Goal: Register for event/course

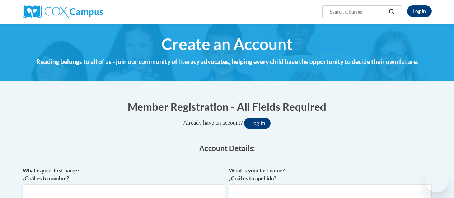
type input "shannan.hansen@rusd.org"
click at [264, 125] on button "Log in" at bounding box center [257, 122] width 27 height 11
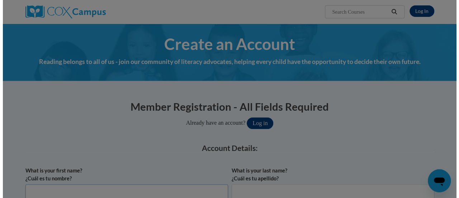
scroll to position [3, 0]
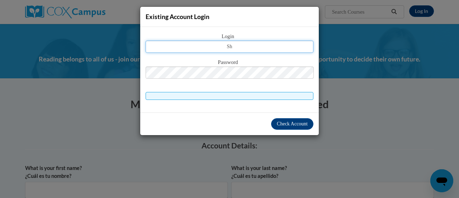
type input "S"
type input "shannan.hansen@rusd.org"
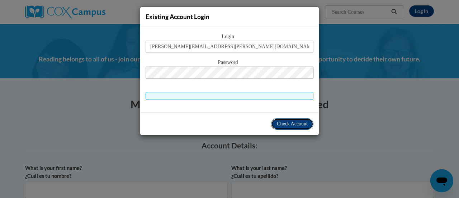
click at [284, 123] on span "Check Account" at bounding box center [292, 123] width 31 height 5
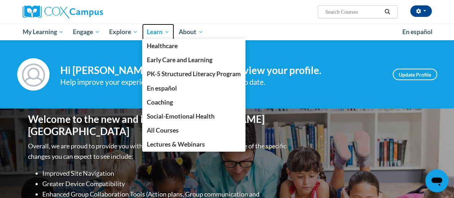
click at [156, 32] on span "Learn" at bounding box center [158, 32] width 23 height 9
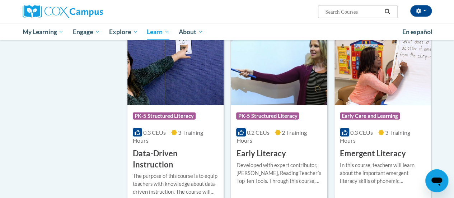
scroll to position [758, 0]
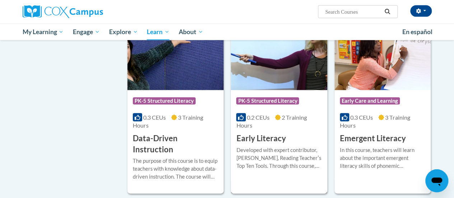
click at [268, 78] on img at bounding box center [279, 53] width 96 height 73
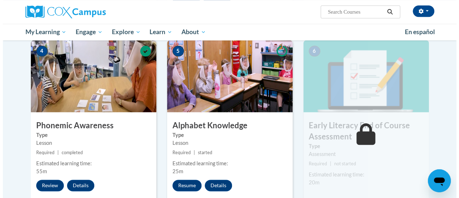
scroll to position [347, 0]
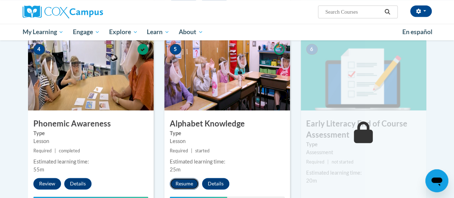
click at [189, 187] on button "Resume" at bounding box center [184, 183] width 29 height 11
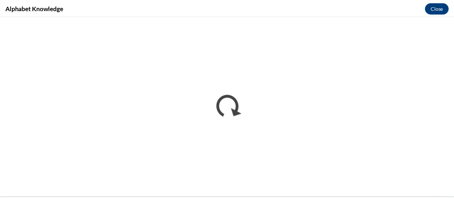
scroll to position [0, 0]
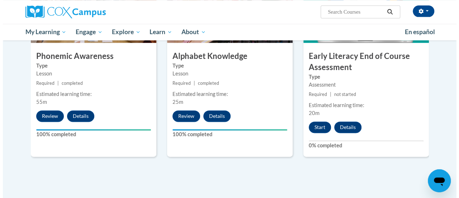
scroll to position [412, 0]
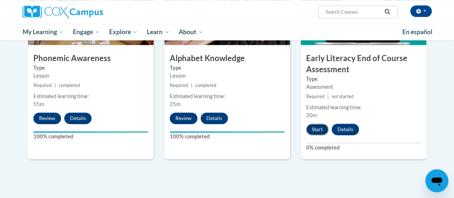
click at [317, 132] on button "Start" at bounding box center [317, 128] width 22 height 11
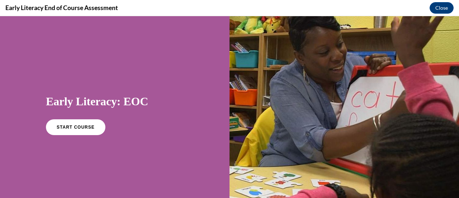
scroll to position [0, 0]
click at [77, 133] on link "START COURSE" at bounding box center [75, 127] width 62 height 16
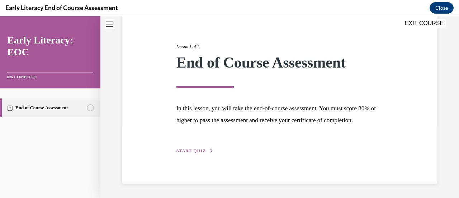
scroll to position [84, 0]
click at [198, 153] on span "START QUIZ" at bounding box center [190, 150] width 29 height 5
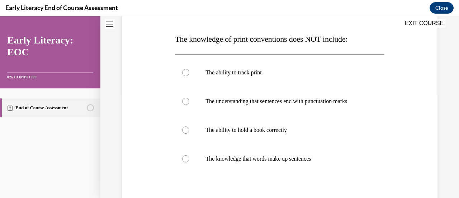
scroll to position [106, 0]
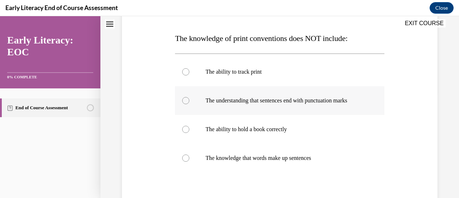
click at [187, 104] on div at bounding box center [279, 100] width 209 height 29
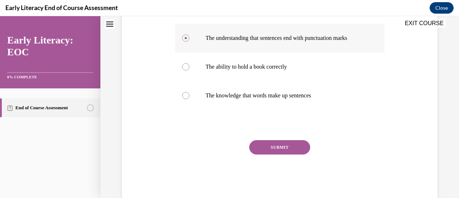
scroll to position [184, 0]
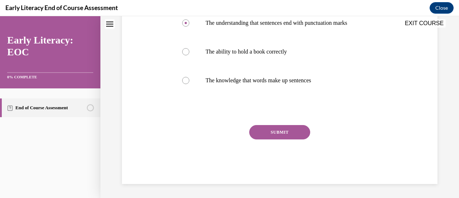
click at [264, 135] on button "SUBMIT" at bounding box center [279, 132] width 61 height 14
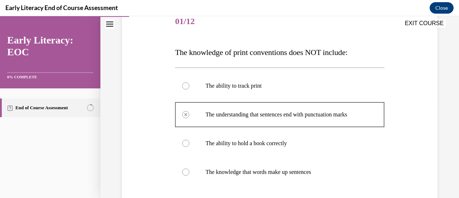
scroll to position [106, 0]
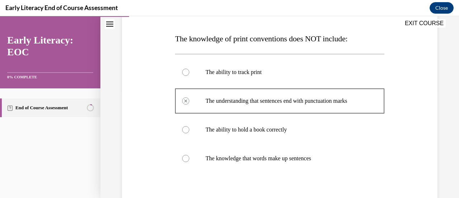
click at [184, 75] on div at bounding box center [279, 72] width 209 height 29
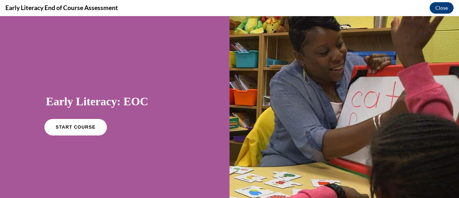
click at [77, 123] on link "START COURSE" at bounding box center [75, 127] width 62 height 16
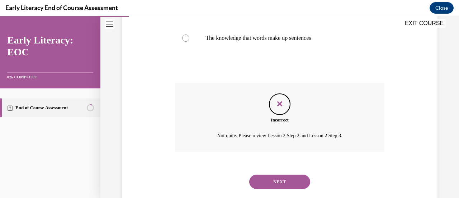
scroll to position [227, 0]
click at [278, 179] on button "NEXT" at bounding box center [279, 181] width 61 height 14
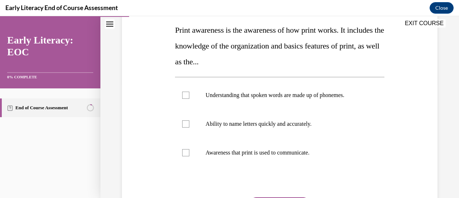
scroll to position [115, 0]
click at [183, 95] on div at bounding box center [185, 94] width 7 height 7
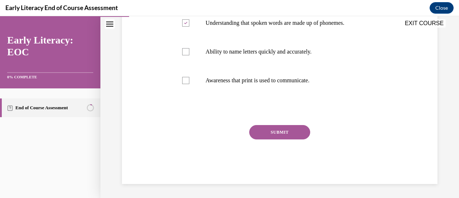
click at [276, 137] on button "SUBMIT" at bounding box center [279, 132] width 61 height 14
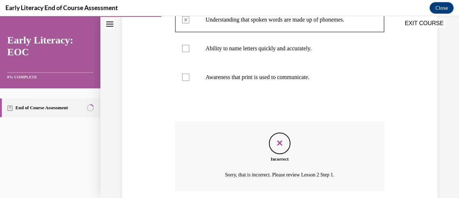
scroll to position [182, 0]
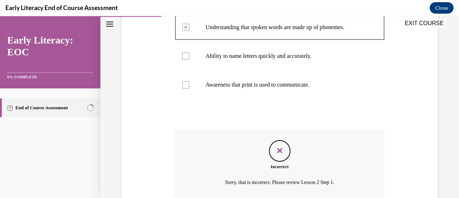
click at [435, 26] on button "EXIT COURSE" at bounding box center [424, 23] width 43 height 9
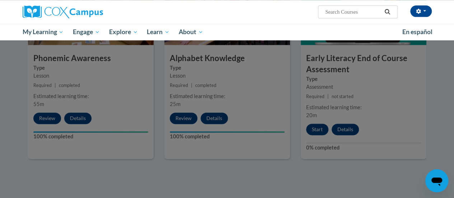
click at [365, 125] on div at bounding box center [227, 99] width 454 height 198
click at [356, 97] on div at bounding box center [227, 99] width 454 height 198
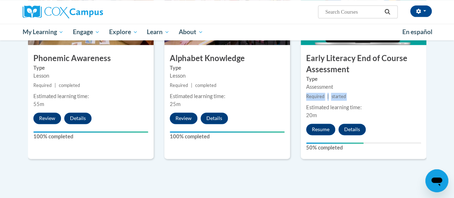
click at [356, 97] on small "Required | started" at bounding box center [364, 97] width 126 height 8
click at [330, 108] on div "Estimated learning time:" at bounding box center [363, 107] width 115 height 8
click at [323, 132] on button "Resume" at bounding box center [320, 128] width 29 height 11
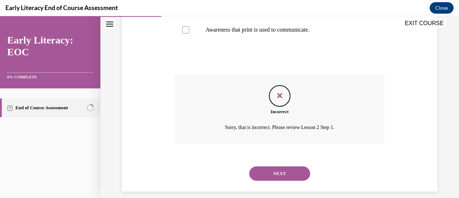
scroll to position [238, 0]
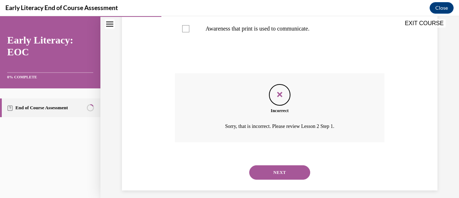
click at [286, 172] on button "NEXT" at bounding box center [279, 172] width 61 height 14
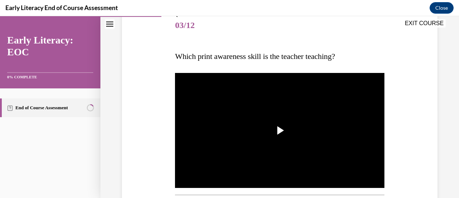
scroll to position [100, 0]
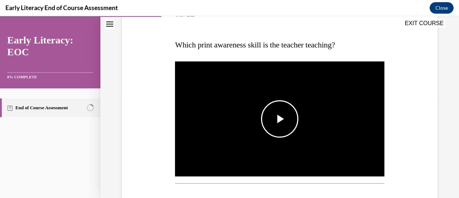
click at [280, 119] on span "Video player" at bounding box center [280, 119] width 0 height 0
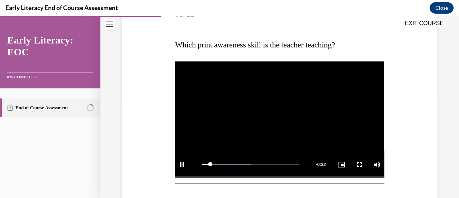
click at [256, 121] on video "Video player" at bounding box center [279, 119] width 209 height 118
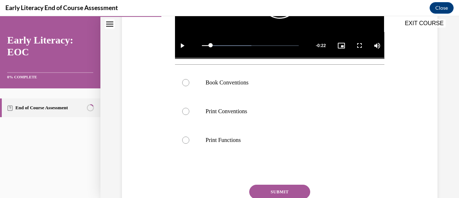
scroll to position [219, 0]
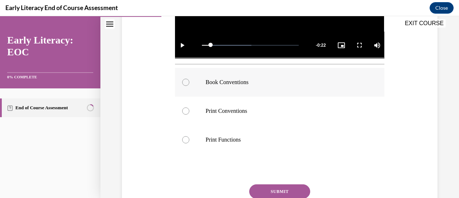
click at [187, 79] on div at bounding box center [185, 82] width 7 height 7
click at [288, 191] on button "SUBMIT" at bounding box center [279, 191] width 61 height 14
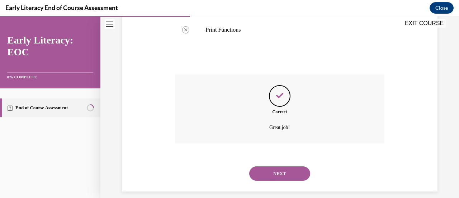
scroll to position [334, 0]
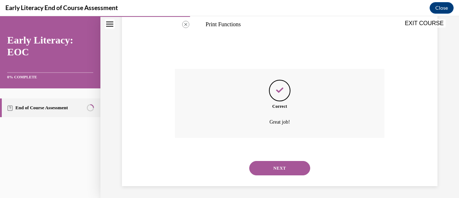
click at [287, 162] on button "NEXT" at bounding box center [279, 168] width 61 height 14
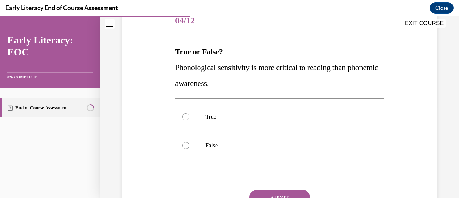
scroll to position [93, 0]
click at [187, 145] on div at bounding box center [185, 144] width 7 height 7
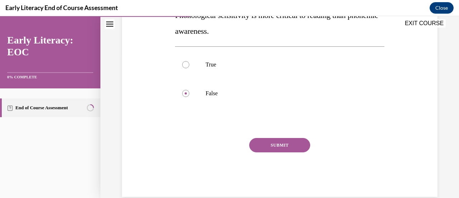
click at [270, 142] on button "SUBMIT" at bounding box center [279, 145] width 61 height 14
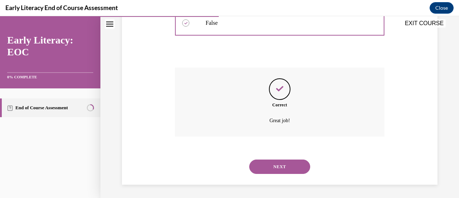
scroll to position [216, 0]
click at [273, 166] on button "NEXT" at bounding box center [279, 166] width 61 height 14
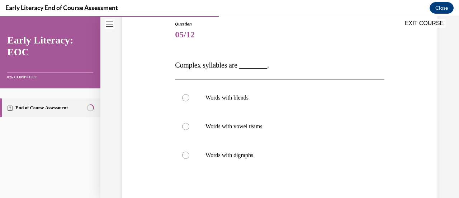
scroll to position [94, 0]
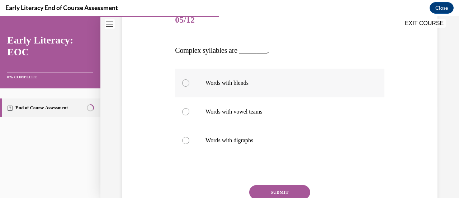
click at [186, 84] on div at bounding box center [185, 82] width 7 height 7
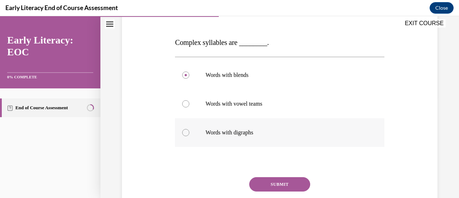
scroll to position [102, 0]
click at [282, 188] on button "SUBMIT" at bounding box center [279, 183] width 61 height 14
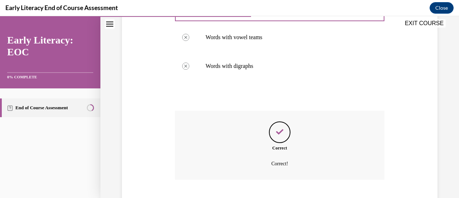
scroll to position [212, 0]
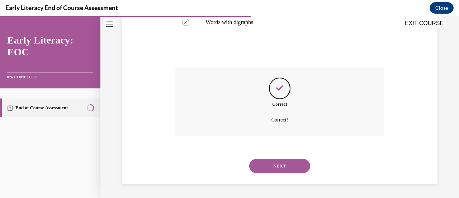
click at [287, 160] on button "NEXT" at bounding box center [279, 166] width 61 height 14
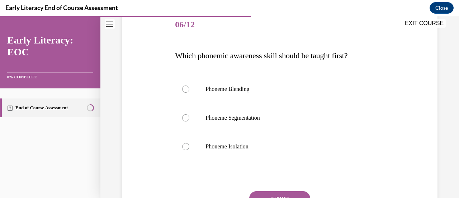
scroll to position [90, 0]
click at [186, 145] on div at bounding box center [185, 145] width 7 height 7
click at [279, 193] on button "SUBMIT" at bounding box center [279, 197] width 61 height 14
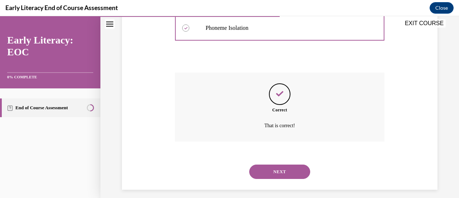
scroll to position [213, 0]
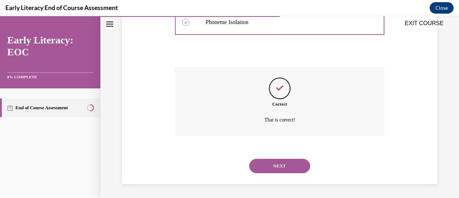
click at [283, 164] on button "NEXT" at bounding box center [279, 166] width 61 height 14
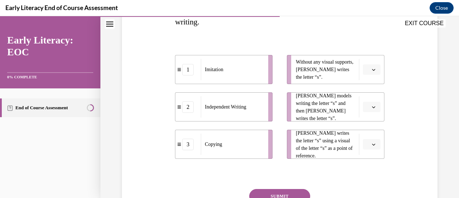
scroll to position [140, 0]
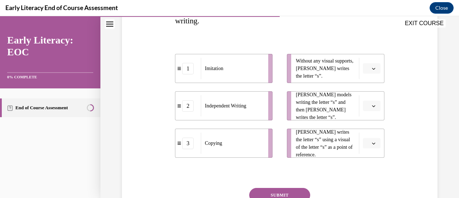
click at [321, 179] on div "Question 07/12 Match the activity to the appropriate stage in teaching letter w…" at bounding box center [279, 103] width 209 height 286
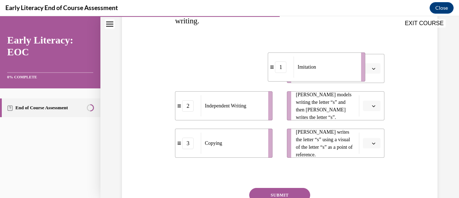
drag, startPoint x: 191, startPoint y: 72, endPoint x: 312, endPoint y: 74, distance: 120.9
click at [287, 73] on div "1" at bounding box center [280, 66] width 11 height 11
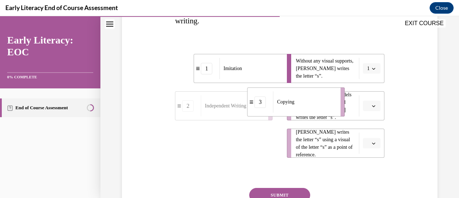
drag, startPoint x: 248, startPoint y: 155, endPoint x: 321, endPoint y: 114, distance: 83.5
click at [321, 114] on li "3 Copying" at bounding box center [296, 101] width 98 height 29
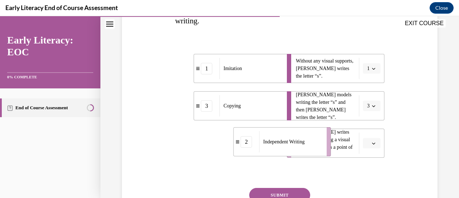
drag, startPoint x: 241, startPoint y: 156, endPoint x: 300, endPoint y: 154, distance: 58.5
click at [300, 154] on li "2 Independent Writing" at bounding box center [283, 141] width 98 height 29
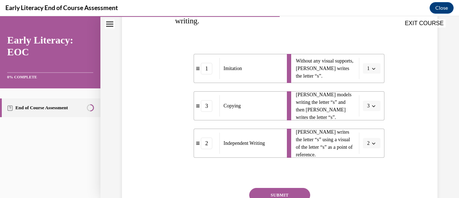
click at [286, 193] on button "SUBMIT" at bounding box center [279, 195] width 61 height 14
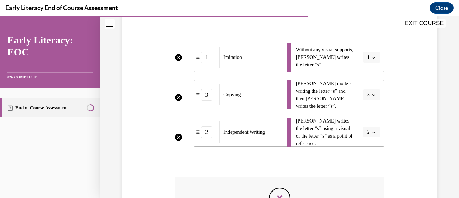
scroll to position [133, 0]
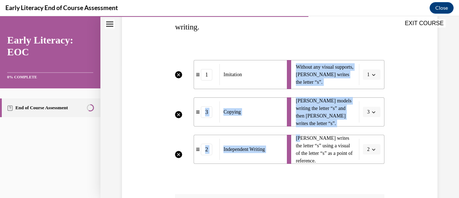
drag, startPoint x: 250, startPoint y: 75, endPoint x: 297, endPoint y: 132, distance: 74.1
click at [297, 132] on div "1 Imitation 3 Copying 2 Independent Writing Without any visual supports, Tina w…" at bounding box center [279, 105] width 209 height 118
click at [297, 132] on ul "Without any visual supports, Tina writes the letter “s”. 1 Mr. Brown models wri…" at bounding box center [332, 112] width 105 height 104
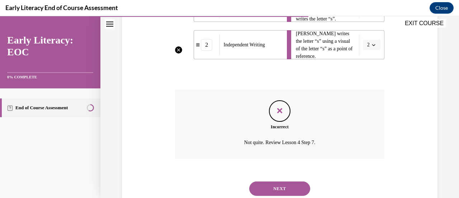
scroll to position [241, 0]
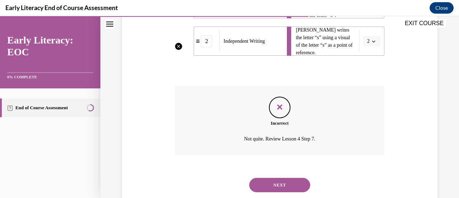
click at [282, 182] on button "NEXT" at bounding box center [279, 185] width 61 height 14
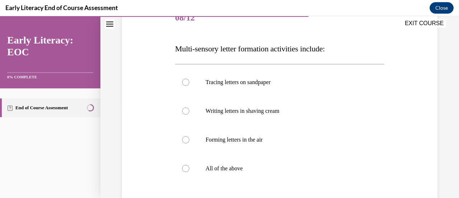
scroll to position [96, 0]
click at [187, 171] on div at bounding box center [279, 168] width 209 height 29
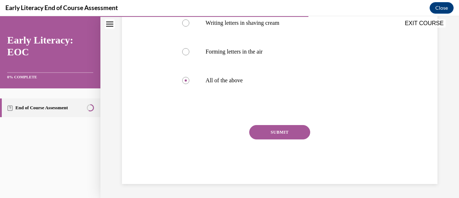
click at [293, 133] on button "SUBMIT" at bounding box center [279, 132] width 61 height 14
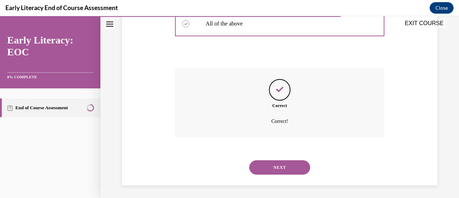
scroll to position [242, 0]
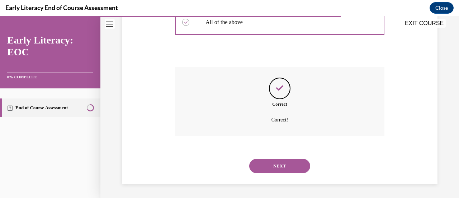
click at [279, 168] on button "NEXT" at bounding box center [279, 166] width 61 height 14
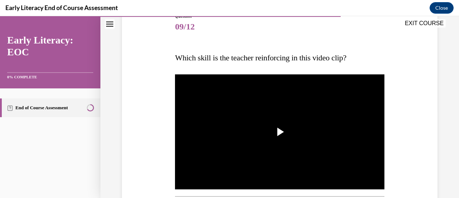
scroll to position [104, 0]
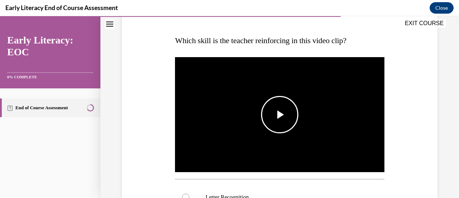
click at [280, 114] on span "Video player" at bounding box center [280, 114] width 0 height 0
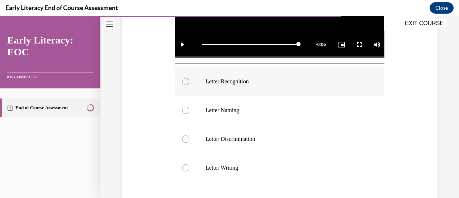
scroll to position [220, 0]
click at [187, 82] on div at bounding box center [279, 81] width 209 height 29
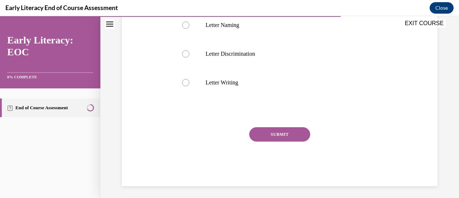
click at [273, 132] on button "SUBMIT" at bounding box center [279, 134] width 61 height 14
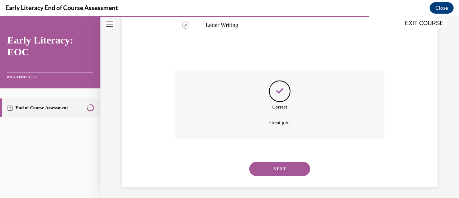
scroll to position [363, 0]
click at [284, 167] on button "NEXT" at bounding box center [279, 168] width 61 height 14
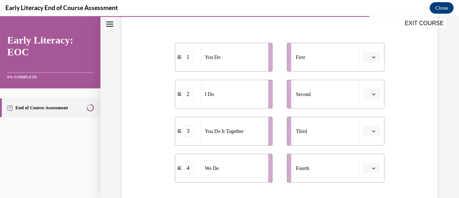
scroll to position [136, 0]
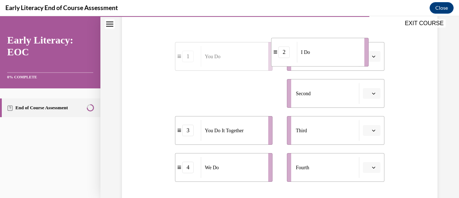
drag, startPoint x: 208, startPoint y: 101, endPoint x: 305, endPoint y: 60, distance: 105.1
click at [305, 60] on div "I Do" at bounding box center [328, 52] width 63 height 21
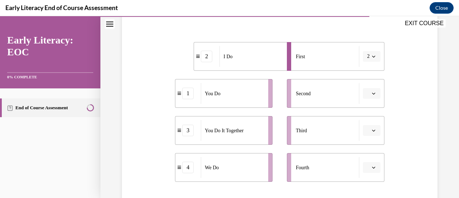
scroll to position [138, 0]
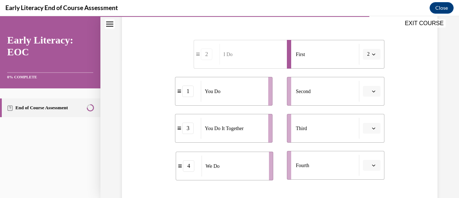
click at [233, 175] on div "We Do" at bounding box center [233, 165] width 63 height 21
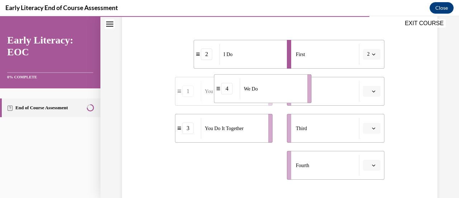
drag, startPoint x: 237, startPoint y: 171, endPoint x: 276, endPoint y: 95, distance: 85.8
click at [276, 95] on div "We Do" at bounding box center [271, 88] width 63 height 21
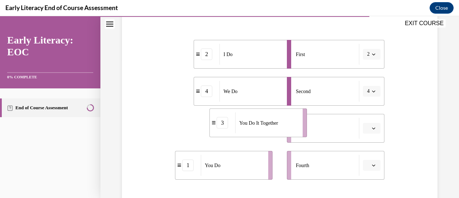
drag, startPoint x: 244, startPoint y: 138, endPoint x: 281, endPoint y: 134, distance: 37.2
click at [281, 134] on li "3 You Do It Together" at bounding box center [258, 122] width 98 height 29
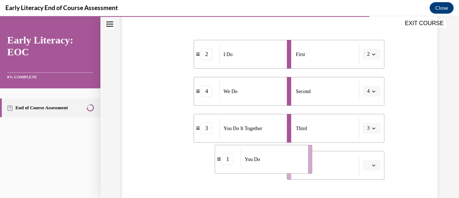
drag, startPoint x: 242, startPoint y: 172, endPoint x: 283, endPoint y: 166, distance: 41.3
click at [283, 166] on div "You Do" at bounding box center [272, 158] width 63 height 21
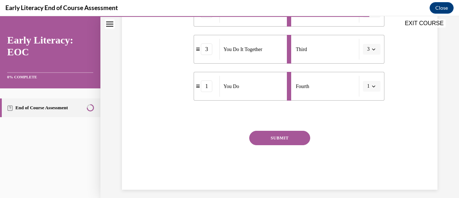
scroll to position [222, 0]
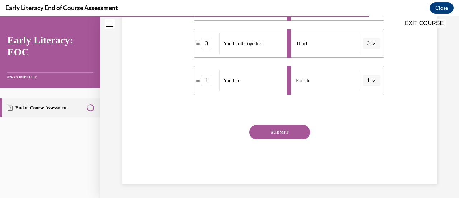
click at [288, 135] on button "SUBMIT" at bounding box center [279, 132] width 61 height 14
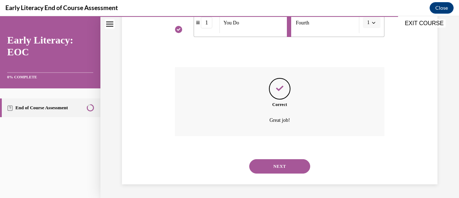
scroll to position [280, 0]
click at [281, 169] on button "NEXT" at bounding box center [279, 166] width 61 height 14
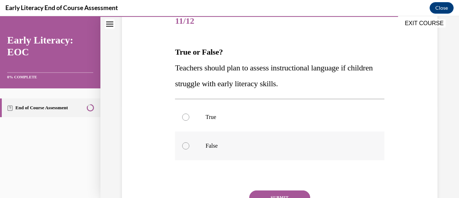
scroll to position [93, 0]
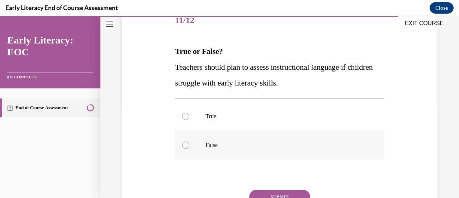
click at [187, 145] on div at bounding box center [185, 144] width 7 height 7
click at [279, 192] on button "SUBMIT" at bounding box center [279, 196] width 61 height 14
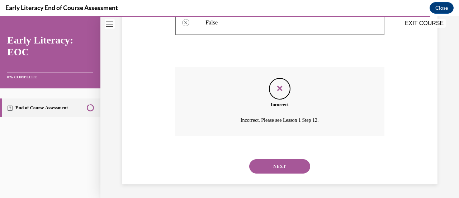
scroll to position [216, 0]
click at [274, 168] on button "NEXT" at bounding box center [279, 166] width 61 height 14
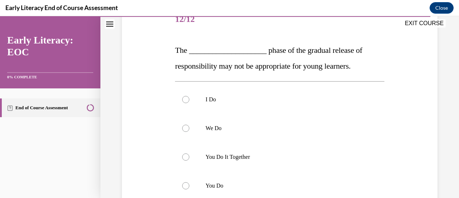
scroll to position [95, 0]
click at [180, 181] on div at bounding box center [279, 185] width 209 height 29
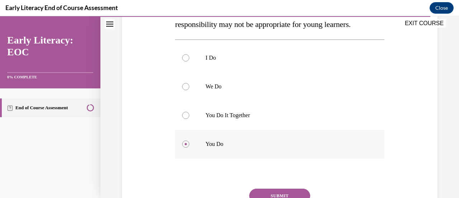
scroll to position [136, 0]
click at [288, 190] on button "SUBMIT" at bounding box center [279, 195] width 61 height 14
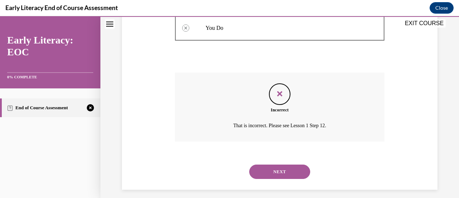
scroll to position [258, 0]
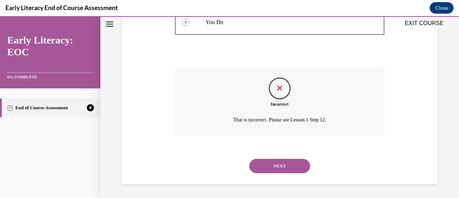
click at [281, 170] on button "NEXT" at bounding box center [279, 166] width 61 height 14
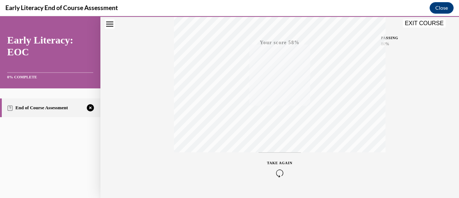
scroll to position [186, 0]
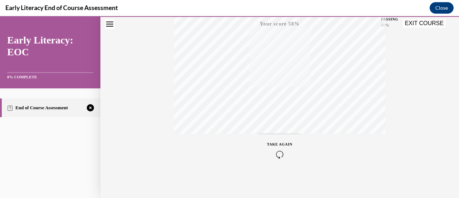
click at [277, 157] on icon "button" at bounding box center [279, 154] width 25 height 8
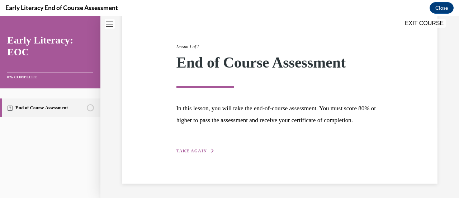
scroll to position [84, 0]
click at [199, 150] on span "TAKE AGAIN" at bounding box center [191, 150] width 30 height 5
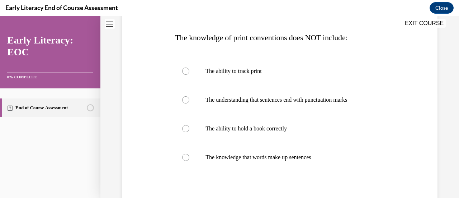
scroll to position [107, 0]
click at [185, 68] on div at bounding box center [185, 70] width 7 height 7
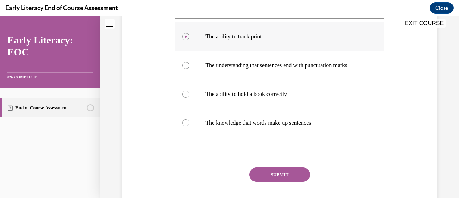
scroll to position [141, 0]
click at [285, 178] on button "SUBMIT" at bounding box center [279, 174] width 61 height 14
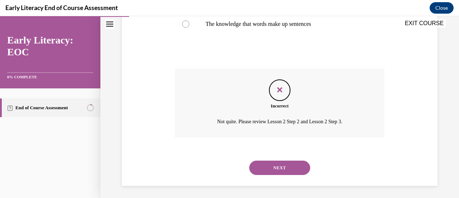
scroll to position [242, 0]
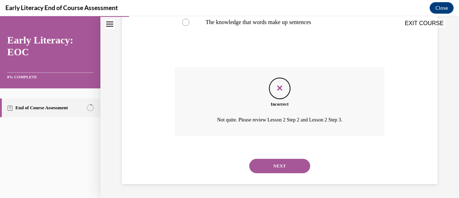
click at [287, 168] on button "NEXT" at bounding box center [279, 166] width 61 height 14
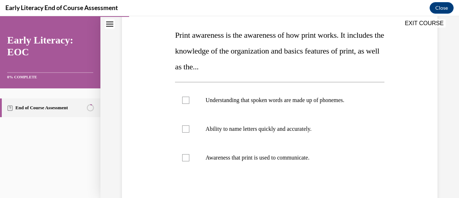
scroll to position [110, 0]
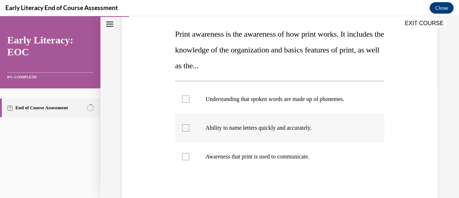
click at [190, 131] on div at bounding box center [279, 127] width 209 height 29
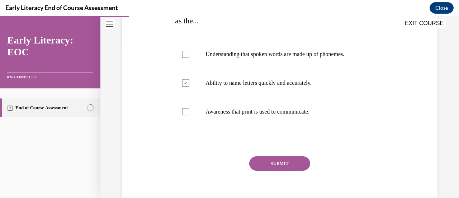
click at [277, 160] on button "SUBMIT" at bounding box center [279, 163] width 61 height 14
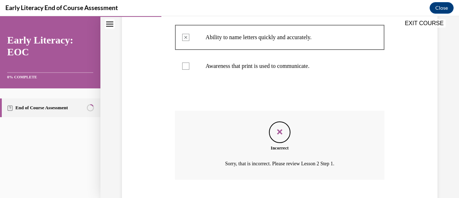
scroll to position [245, 0]
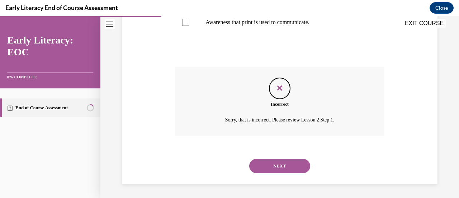
click at [278, 163] on button "NEXT" at bounding box center [279, 166] width 61 height 14
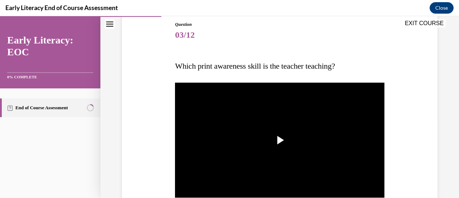
scroll to position [79, 0]
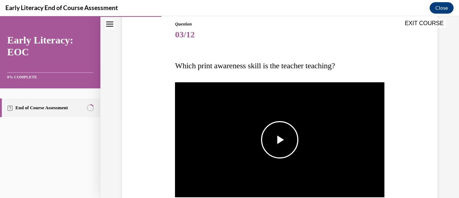
click at [280, 140] on span "Video player" at bounding box center [280, 140] width 0 height 0
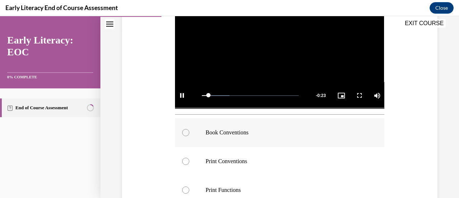
click at [199, 131] on div at bounding box center [279, 132] width 209 height 29
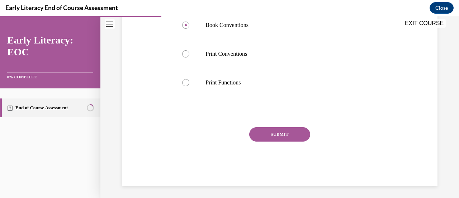
click at [287, 127] on button "SUBMIT" at bounding box center [279, 134] width 61 height 14
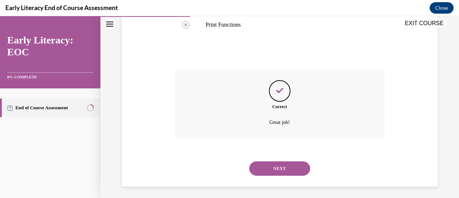
scroll to position [334, 0]
click at [286, 161] on button "NEXT" at bounding box center [279, 168] width 61 height 14
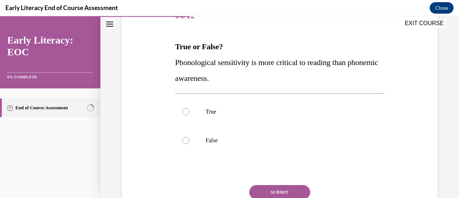
scroll to position [98, 0]
click at [254, 143] on div at bounding box center [279, 140] width 209 height 29
click at [288, 188] on button "SUBMIT" at bounding box center [279, 191] width 61 height 14
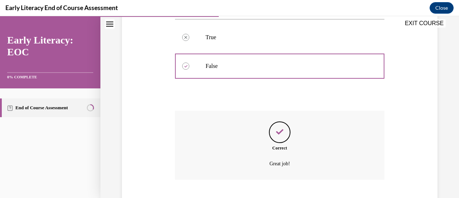
scroll to position [216, 0]
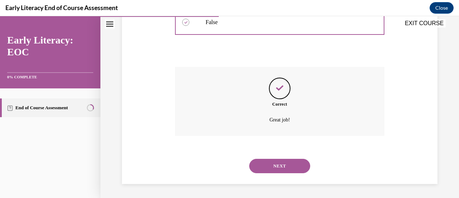
click at [275, 166] on button "NEXT" at bounding box center [279, 166] width 61 height 14
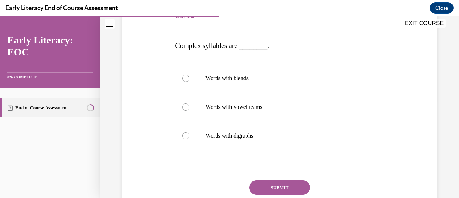
scroll to position [99, 0]
click at [211, 74] on p "Words with blends" at bounding box center [286, 77] width 161 height 7
click at [283, 181] on button "SUBMIT" at bounding box center [279, 186] width 61 height 14
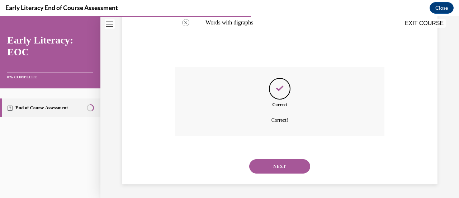
scroll to position [212, 0]
click at [282, 168] on button "NEXT" at bounding box center [279, 166] width 61 height 14
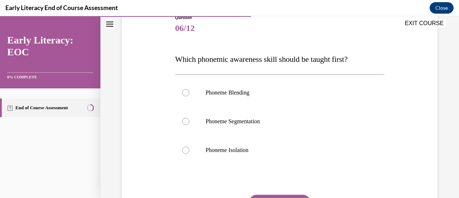
scroll to position [88, 0]
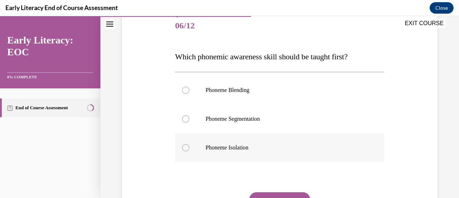
click at [253, 139] on div at bounding box center [279, 147] width 209 height 29
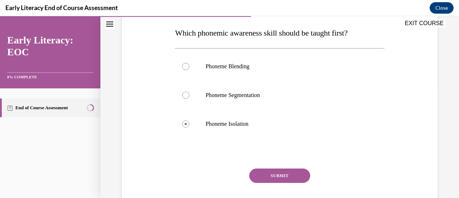
click at [275, 174] on button "SUBMIT" at bounding box center [279, 175] width 61 height 14
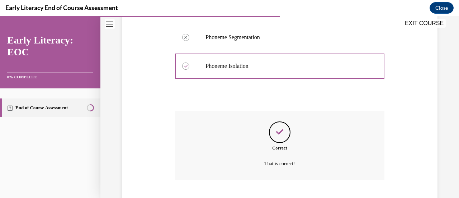
scroll to position [213, 0]
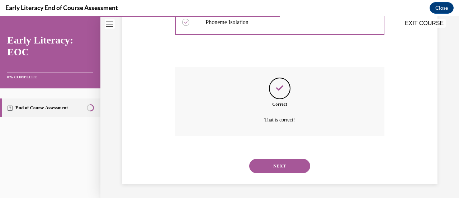
click at [275, 170] on button "NEXT" at bounding box center [279, 166] width 61 height 14
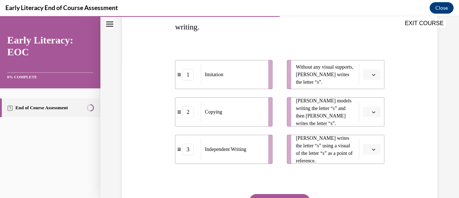
scroll to position [137, 0]
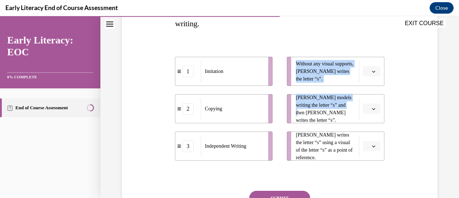
drag, startPoint x: 286, startPoint y: 113, endPoint x: 247, endPoint y: 140, distance: 47.2
click at [253, 139] on div "1 Imitation 2 Copying 3 Independent Writing Without any visual supports, Tina w…" at bounding box center [279, 101] width 209 height 118
click at [196, 155] on li "3 Independent Writing" at bounding box center [224, 145] width 98 height 29
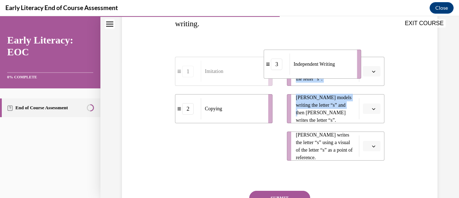
drag, startPoint x: 196, startPoint y: 155, endPoint x: 285, endPoint y: 72, distance: 121.3
click at [285, 72] on li "3 Independent Writing" at bounding box center [313, 63] width 98 height 29
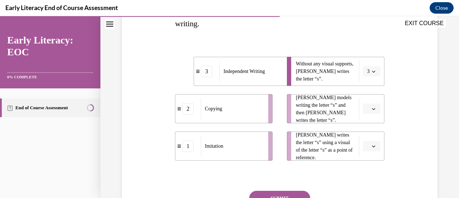
click at [168, 79] on div "Question 07/12 Match the activity to the appropriate stage in teaching letter w…" at bounding box center [279, 96] width 319 height 308
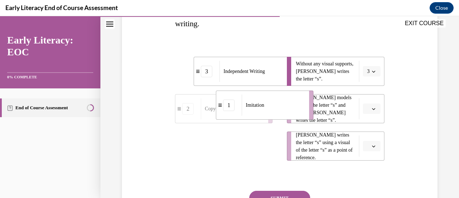
drag, startPoint x: 237, startPoint y: 156, endPoint x: 279, endPoint y: 115, distance: 58.3
click at [279, 115] on div "Imitation" at bounding box center [273, 104] width 63 height 21
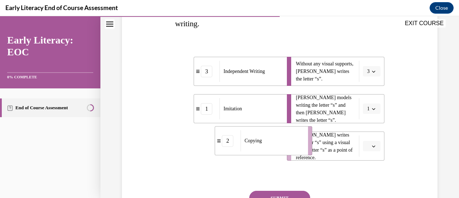
drag, startPoint x: 246, startPoint y: 148, endPoint x: 286, endPoint y: 144, distance: 40.4
click at [286, 144] on div "Copying" at bounding box center [272, 140] width 63 height 21
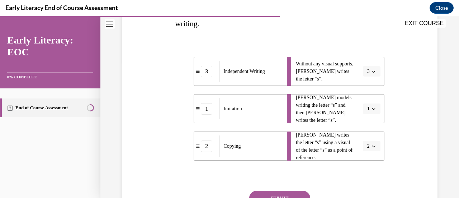
scroll to position [150, 0]
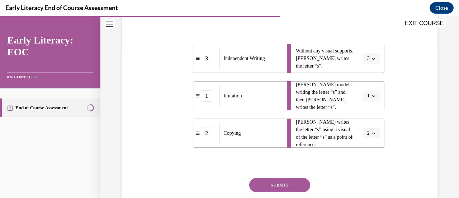
click at [294, 183] on button "SUBMIT" at bounding box center [279, 185] width 61 height 14
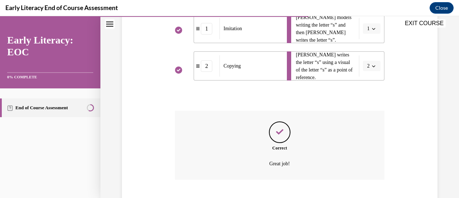
scroll to position [260, 0]
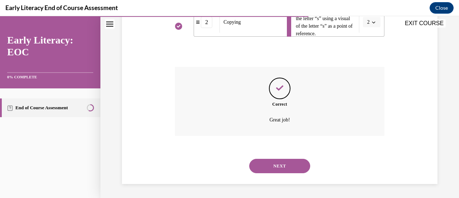
click at [286, 161] on button "NEXT" at bounding box center [279, 166] width 61 height 14
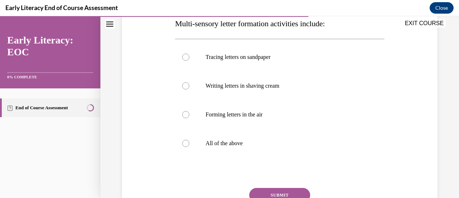
scroll to position [121, 0]
click at [251, 149] on div at bounding box center [279, 142] width 209 height 29
click at [285, 192] on button "SUBMIT" at bounding box center [279, 194] width 61 height 14
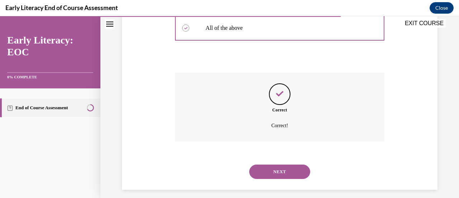
scroll to position [242, 0]
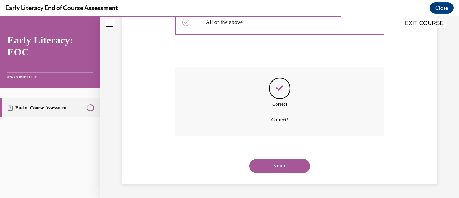
click at [279, 169] on button "NEXT" at bounding box center [279, 166] width 61 height 14
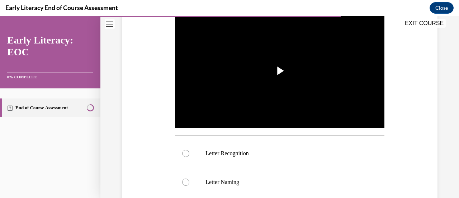
scroll to position [151, 0]
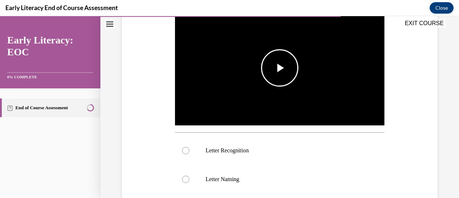
click at [280, 68] on span "Video player" at bounding box center [280, 68] width 0 height 0
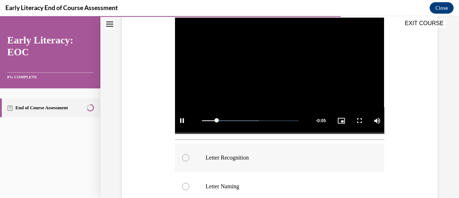
click at [208, 155] on p "Letter Recognition" at bounding box center [286, 157] width 161 height 7
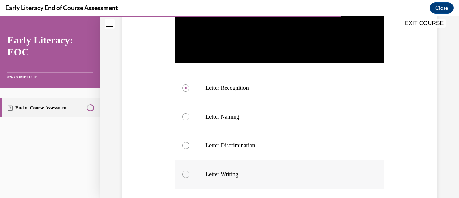
scroll to position [258, 0]
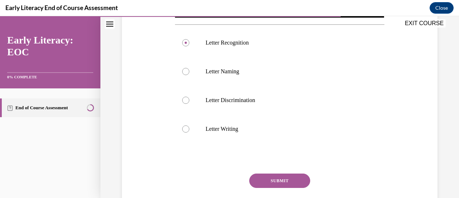
click at [289, 175] on button "SUBMIT" at bounding box center [279, 180] width 61 height 14
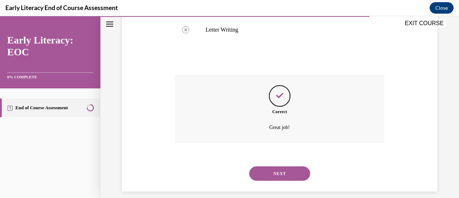
scroll to position [363, 0]
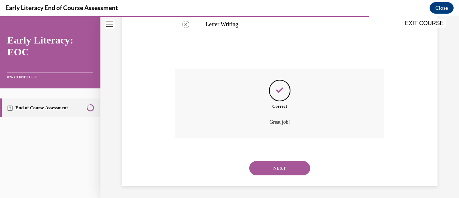
click at [280, 169] on button "NEXT" at bounding box center [279, 168] width 61 height 14
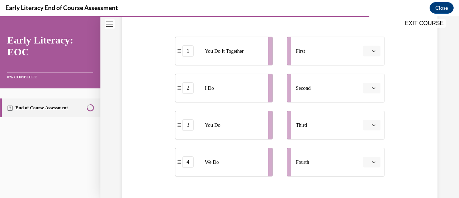
scroll to position [141, 0]
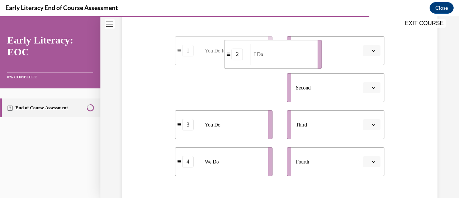
drag, startPoint x: 232, startPoint y: 88, endPoint x: 282, endPoint y: 55, distance: 59.7
click at [282, 55] on div "I Do" at bounding box center [281, 54] width 63 height 21
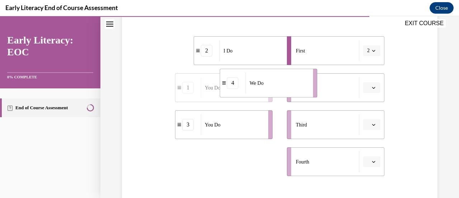
drag, startPoint x: 226, startPoint y: 172, endPoint x: 269, endPoint y: 98, distance: 85.8
click at [269, 97] on li "4 We Do" at bounding box center [269, 83] width 98 height 29
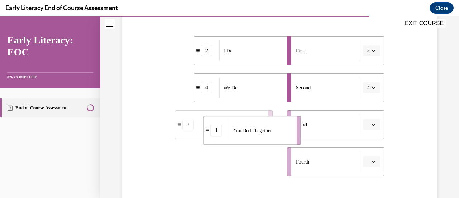
drag, startPoint x: 250, startPoint y: 167, endPoint x: 281, endPoint y: 130, distance: 47.9
click at [281, 130] on div "You Do It Together" at bounding box center [260, 130] width 63 height 21
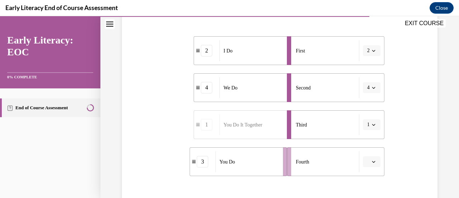
drag, startPoint x: 249, startPoint y: 167, endPoint x: 275, endPoint y: 166, distance: 26.6
click at [275, 166] on div "You Do" at bounding box center [247, 161] width 63 height 21
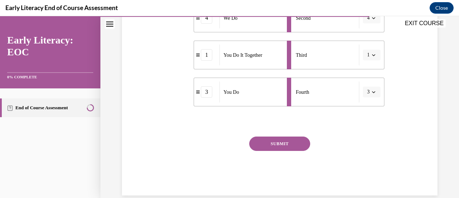
scroll to position [212, 0]
click at [284, 148] on button "SUBMIT" at bounding box center [279, 143] width 61 height 14
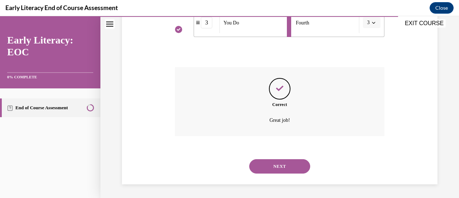
scroll to position [280, 0]
click at [276, 166] on button "NEXT" at bounding box center [279, 166] width 61 height 14
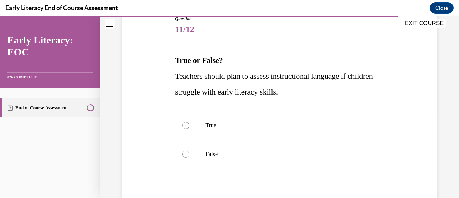
scroll to position [85, 0]
click at [226, 125] on p "True" at bounding box center [286, 124] width 161 height 7
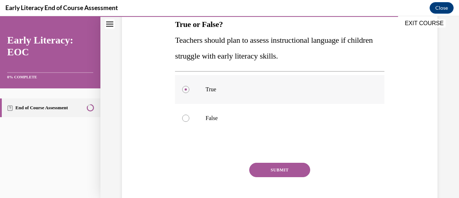
scroll to position [126, 0]
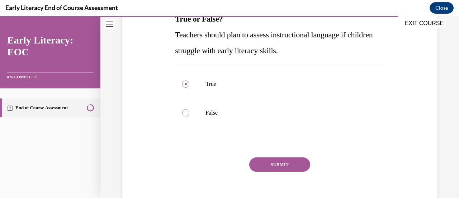
click at [282, 163] on button "SUBMIT" at bounding box center [279, 164] width 61 height 14
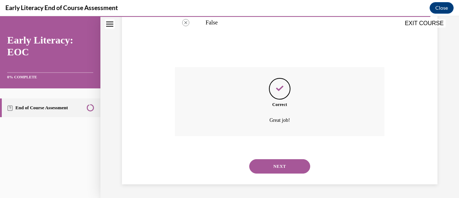
scroll to position [216, 0]
click at [277, 166] on button "NEXT" at bounding box center [279, 166] width 61 height 14
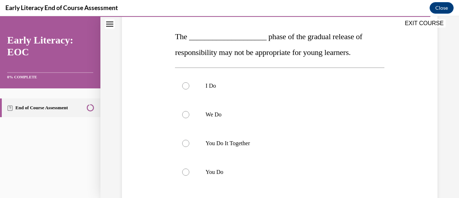
scroll to position [108, 0]
click at [260, 139] on p "You Do It Together" at bounding box center [286, 142] width 161 height 7
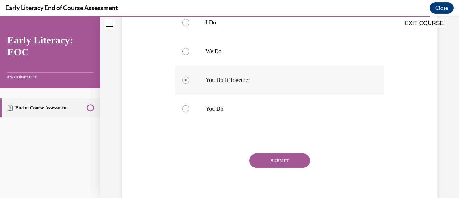
scroll to position [173, 0]
click at [279, 158] on button "SUBMIT" at bounding box center [279, 159] width 61 height 14
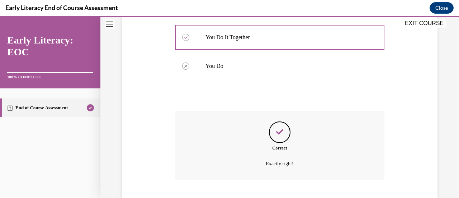
scroll to position [258, 0]
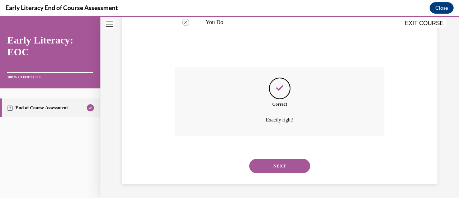
click at [283, 163] on button "NEXT" at bounding box center [279, 166] width 61 height 14
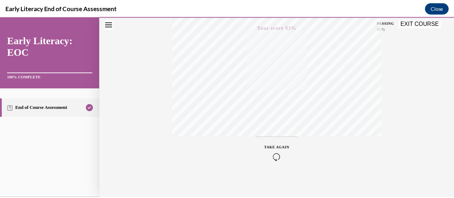
scroll to position [186, 0]
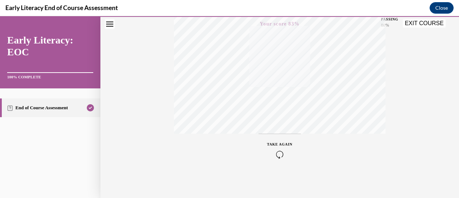
click at [420, 23] on button "EXIT COURSE" at bounding box center [424, 23] width 43 height 9
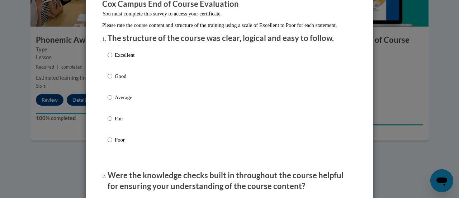
scroll to position [68, 0]
click at [115, 101] on p "Average" at bounding box center [125, 97] width 20 height 8
click at [112, 101] on input "Average" at bounding box center [110, 97] width 5 height 8
radio input "true"
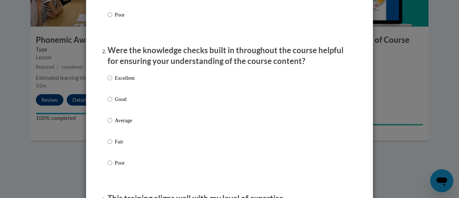
scroll to position [193, 0]
click at [108, 103] on input "Good" at bounding box center [110, 99] width 5 height 8
radio input "true"
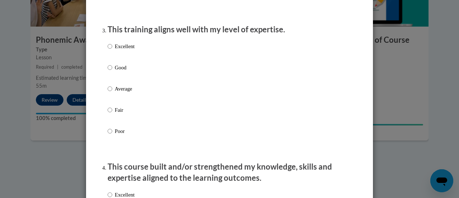
scroll to position [361, 0]
click at [108, 92] on input "Average" at bounding box center [110, 88] width 5 height 8
radio input "true"
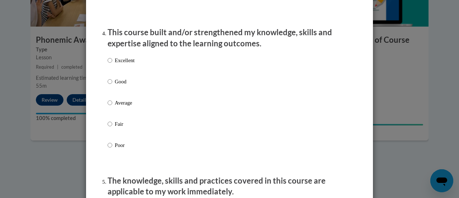
scroll to position [496, 0]
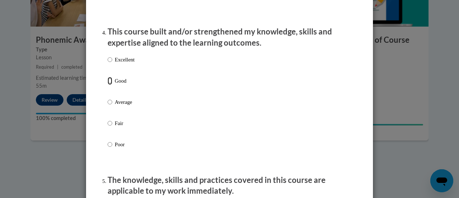
click at [108, 85] on input "Good" at bounding box center [110, 81] width 5 height 8
radio input "true"
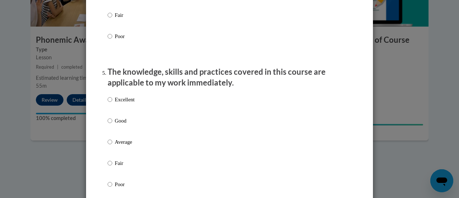
scroll to position [631, 0]
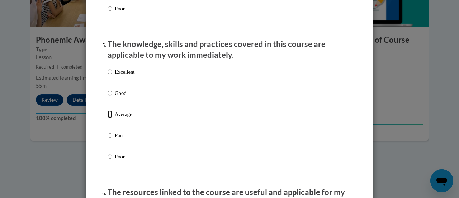
click at [108, 118] on input "Average" at bounding box center [110, 114] width 5 height 8
radio input "true"
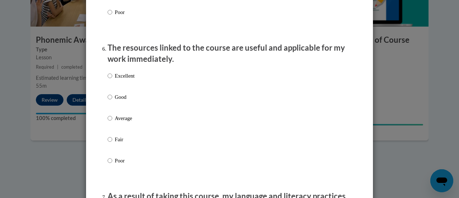
scroll to position [787, 0]
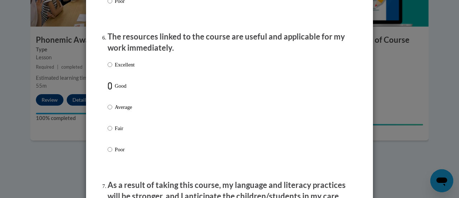
click at [108, 90] on input "Good" at bounding box center [110, 86] width 5 height 8
radio input "true"
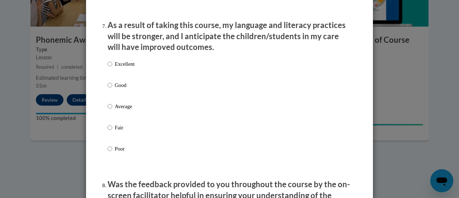
scroll to position [949, 0]
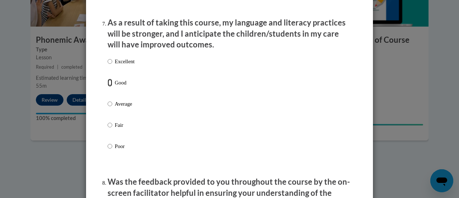
click at [108, 86] on input "Good" at bounding box center [110, 83] width 5 height 8
radio input "true"
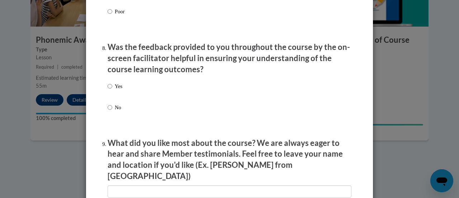
scroll to position [1084, 0]
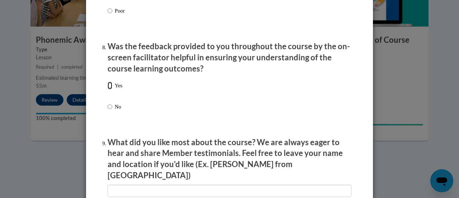
click at [108, 89] on input "Yes" at bounding box center [110, 85] width 5 height 8
radio input "true"
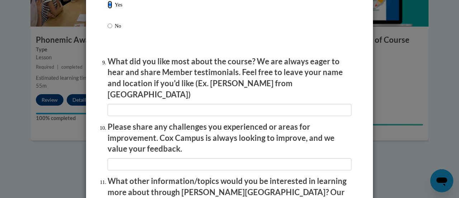
scroll to position [1165, 0]
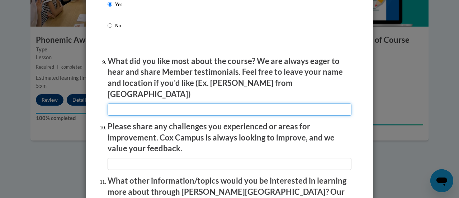
click at [118, 103] on input "textbox" at bounding box center [230, 109] width 244 height 12
type input "The teaching examples"
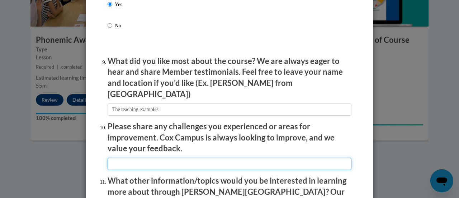
click at [153, 159] on input "textbox" at bounding box center [230, 163] width 244 height 12
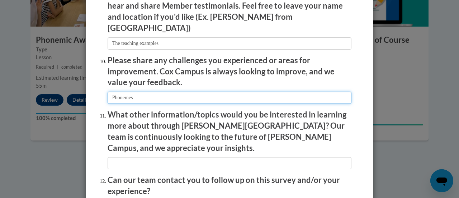
scroll to position [1231, 0]
type input "Phonemes"
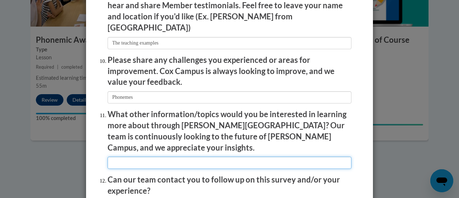
click at [152, 156] on input "textbox" at bounding box center [230, 162] width 244 height 12
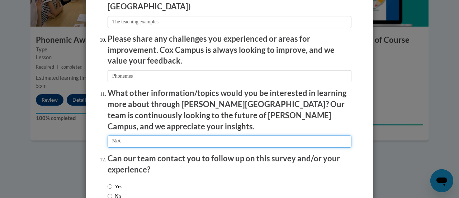
scroll to position [1294, 0]
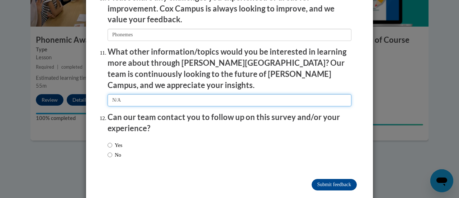
type input "N/A"
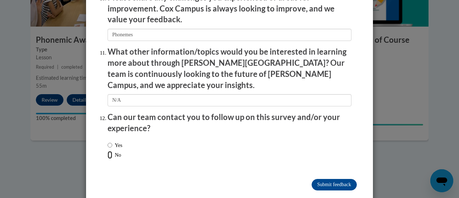
click at [108, 151] on input "No" at bounding box center [110, 155] width 5 height 8
radio input "true"
click at [333, 179] on input "Submit feedback" at bounding box center [334, 184] width 45 height 11
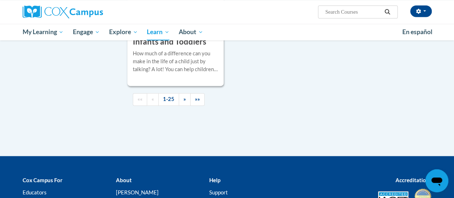
scroll to position [1862, 0]
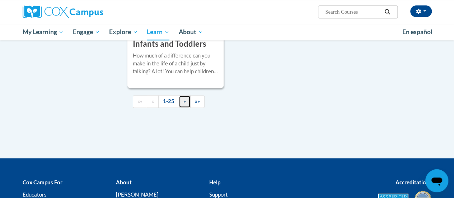
click at [184, 98] on span "»" at bounding box center [184, 101] width 3 height 6
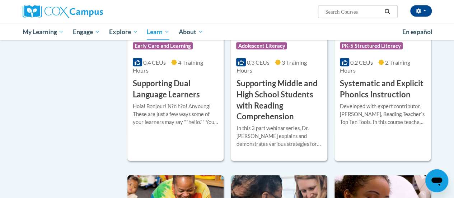
scroll to position [745, 0]
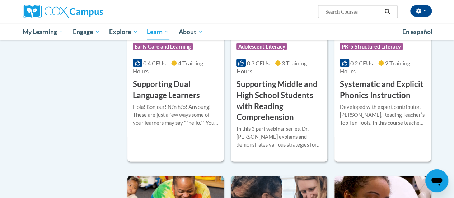
click at [382, 93] on h3 "Systematic and Explicit Phonics Instruction" at bounding box center [382, 90] width 85 height 22
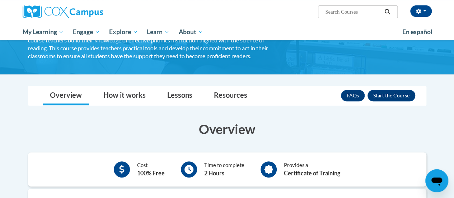
scroll to position [87, 0]
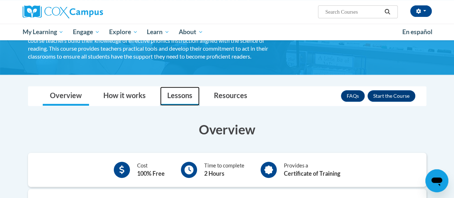
click at [187, 92] on link "Lessons" at bounding box center [179, 95] width 39 height 19
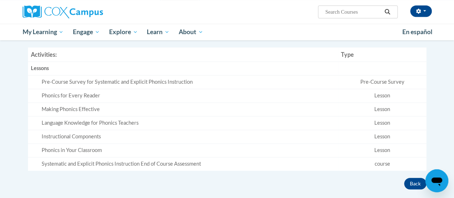
scroll to position [192, 0]
click at [91, 81] on div "Pre-Course Survey for Systematic and Explicit Phonics Instruction" at bounding box center [189, 82] width 294 height 8
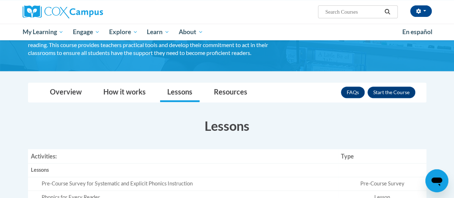
scroll to position [90, 0]
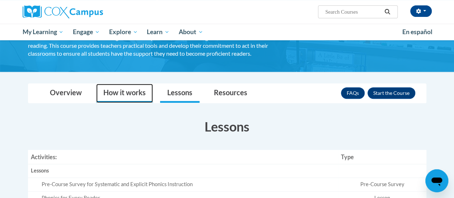
click at [121, 94] on link "How it works" at bounding box center [124, 93] width 57 height 19
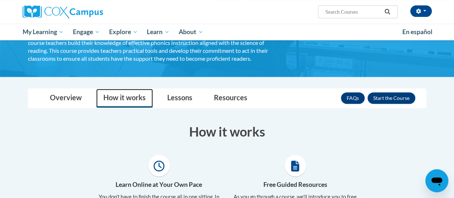
scroll to position [82, 0]
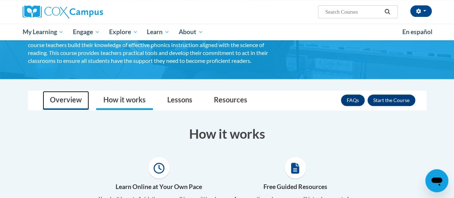
click at [61, 101] on link "Overview" at bounding box center [66, 100] width 46 height 19
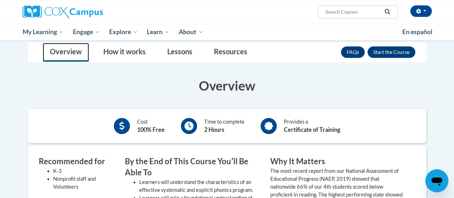
scroll to position [130, 0]
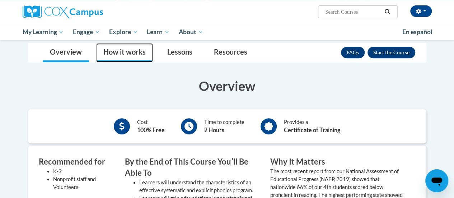
click at [121, 55] on link "How it works" at bounding box center [124, 52] width 57 height 19
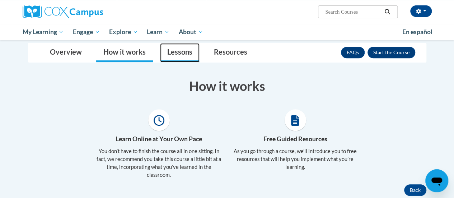
click at [184, 58] on link "Lessons" at bounding box center [179, 52] width 39 height 19
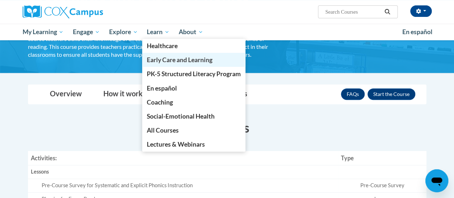
scroll to position [80, 0]
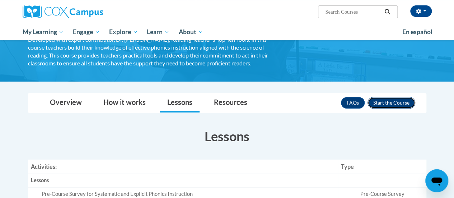
click at [383, 99] on button "Enroll" at bounding box center [391, 102] width 48 height 11
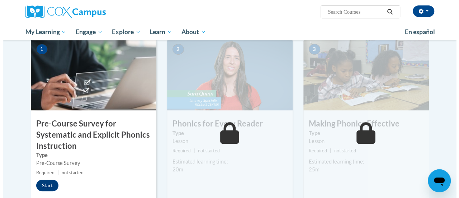
scroll to position [165, 0]
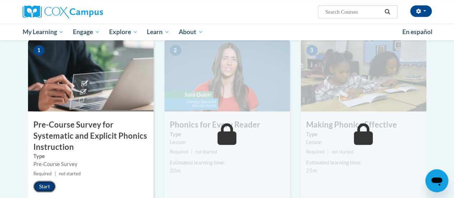
click at [42, 181] on button "Start" at bounding box center [44, 185] width 22 height 11
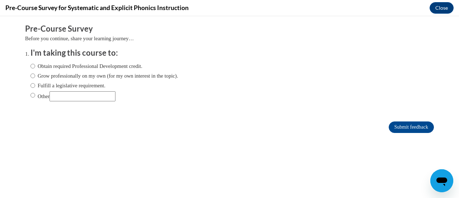
scroll to position [0, 0]
click at [30, 66] on input "Obtain required Professional Development credit." at bounding box center [32, 66] width 5 height 8
radio input "true"
click at [390, 128] on input "Submit feedback" at bounding box center [411, 126] width 45 height 11
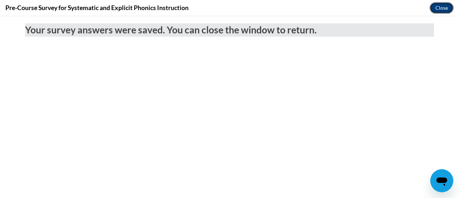
click at [448, 3] on button "Close" at bounding box center [442, 7] width 24 height 11
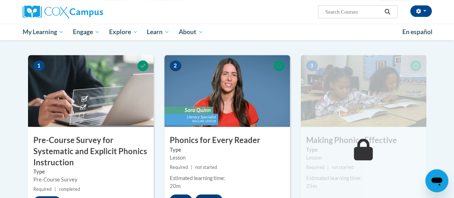
scroll to position [149, 0]
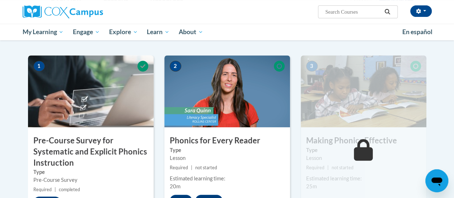
click at [248, 109] on img at bounding box center [227, 91] width 126 height 72
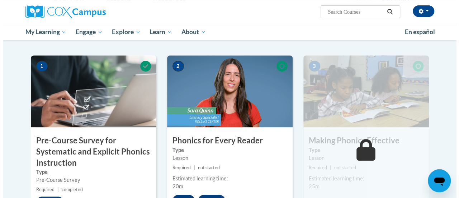
scroll to position [196, 0]
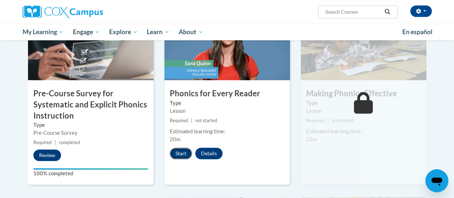
click at [182, 152] on button "Start" at bounding box center [181, 152] width 22 height 11
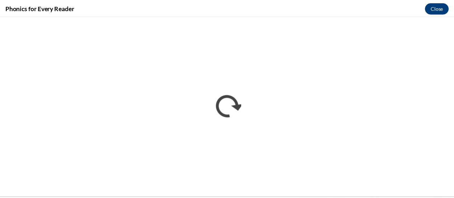
scroll to position [0, 0]
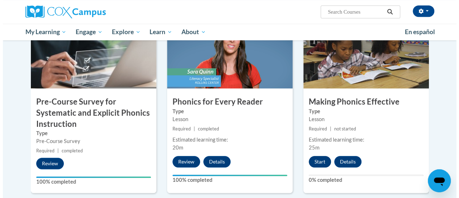
scroll to position [178, 0]
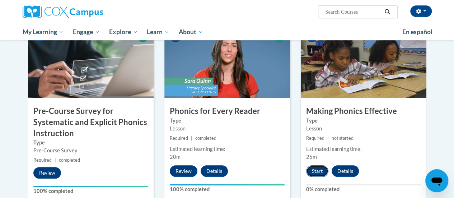
click at [322, 167] on button "Start" at bounding box center [317, 170] width 22 height 11
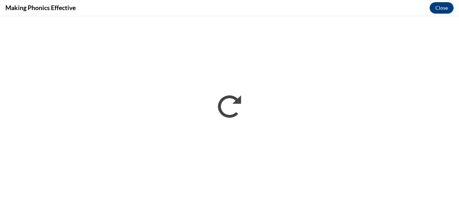
scroll to position [0, 0]
